Goal: Information Seeking & Learning: Learn about a topic

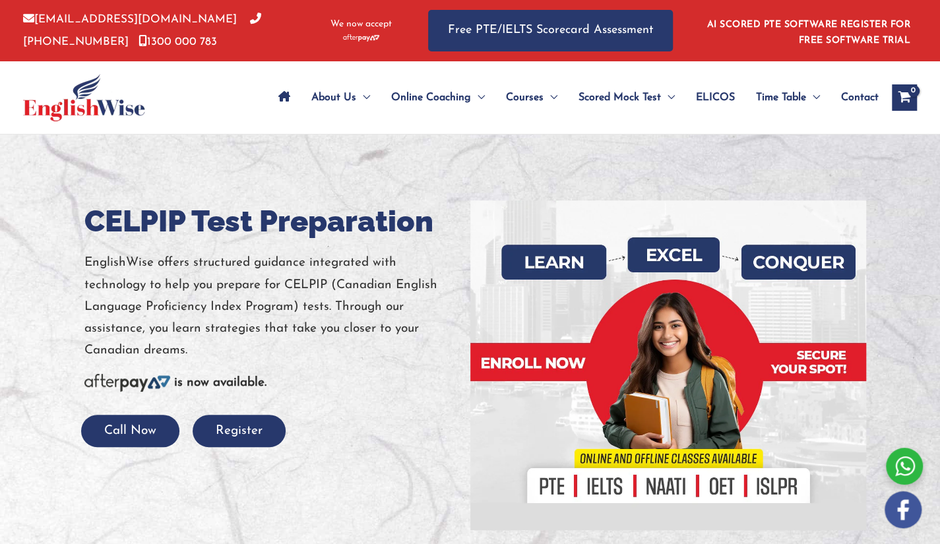
click at [888, 146] on div at bounding box center [470, 366] width 940 height 462
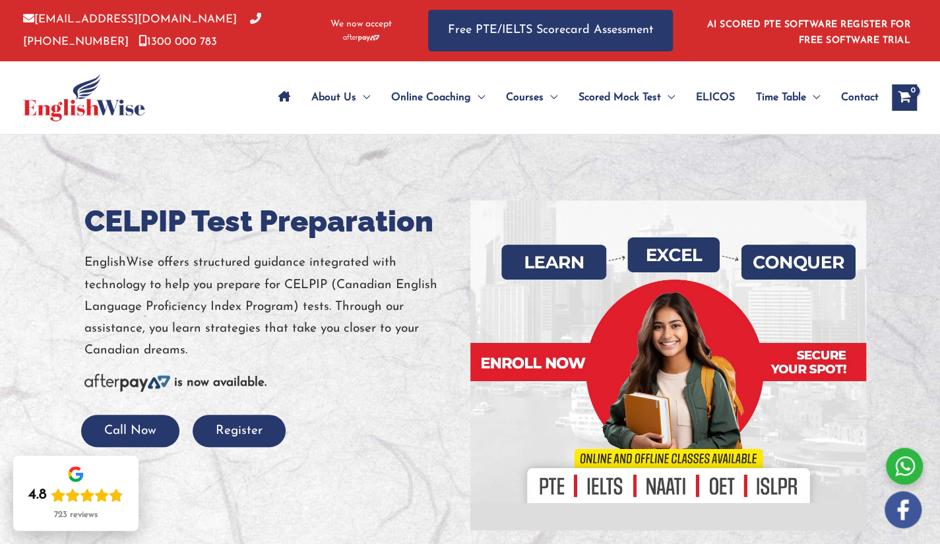
click at [198, 113] on div at bounding box center [114, 97] width 183 height 73
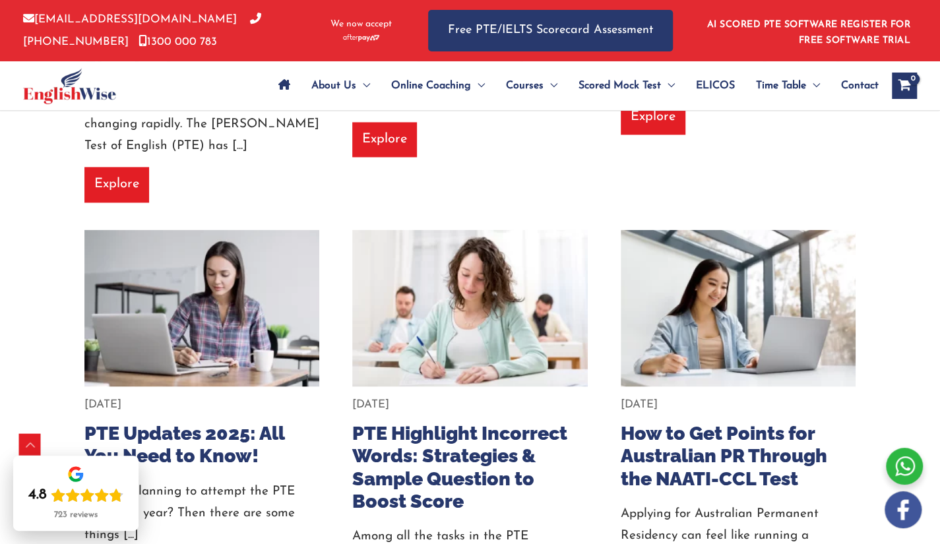
scroll to position [1048, 0]
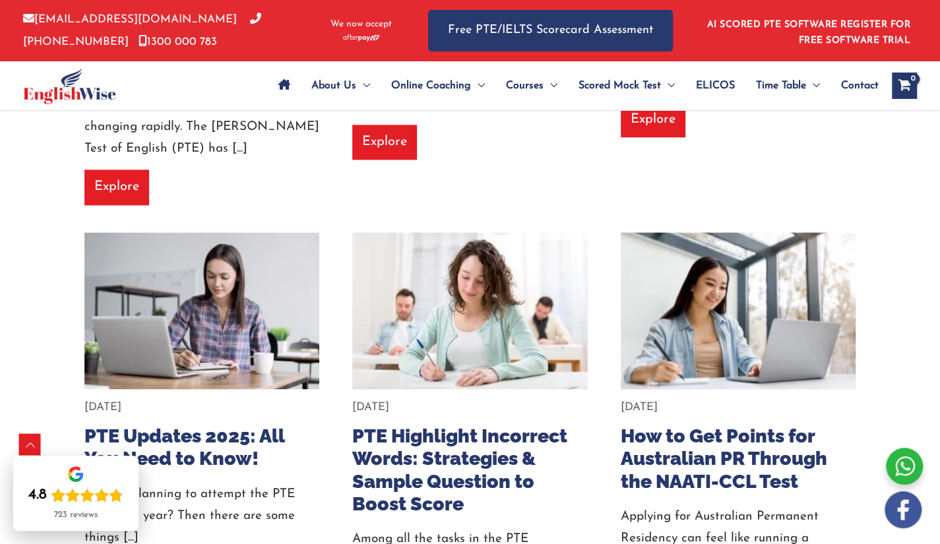
click at [691, 281] on img at bounding box center [738, 310] width 258 height 173
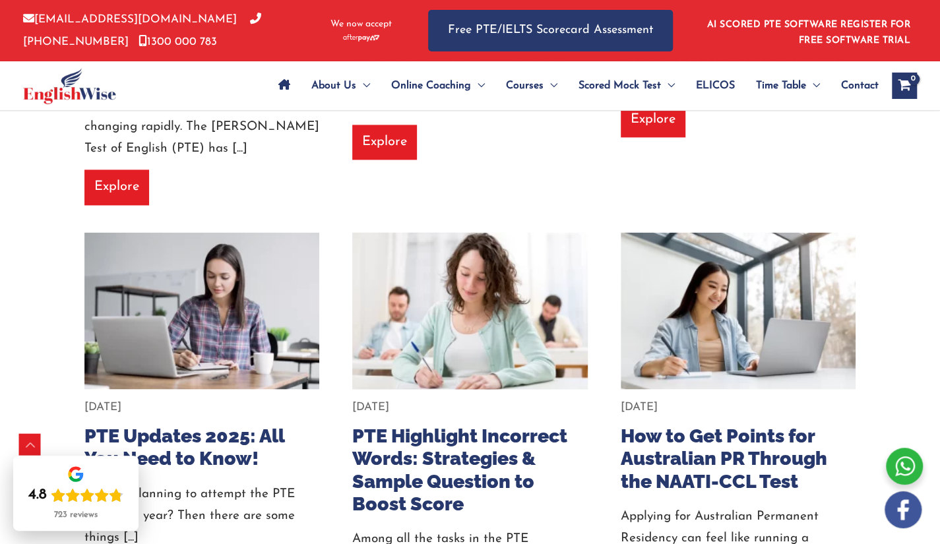
click at [546, 281] on img at bounding box center [469, 310] width 258 height 173
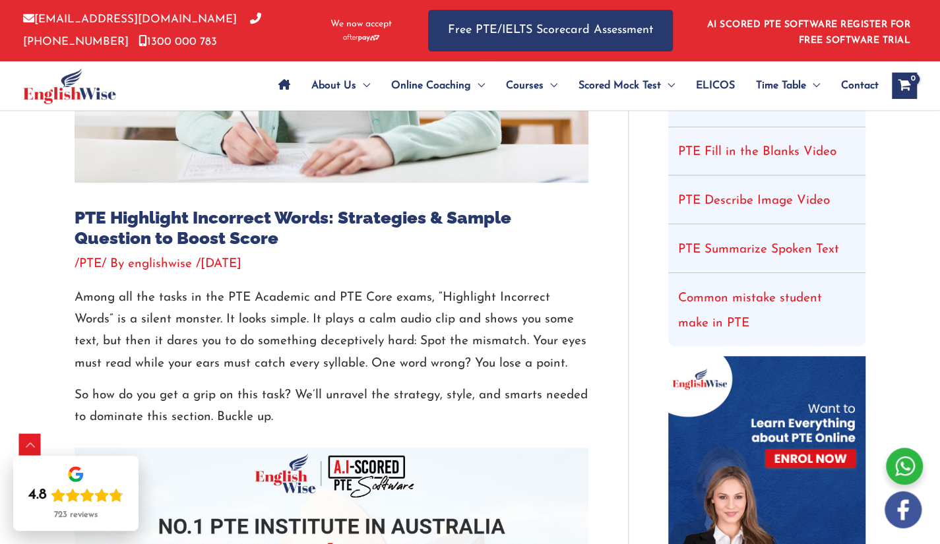
scroll to position [345, 0]
